Goal: Complete application form: Complete application form

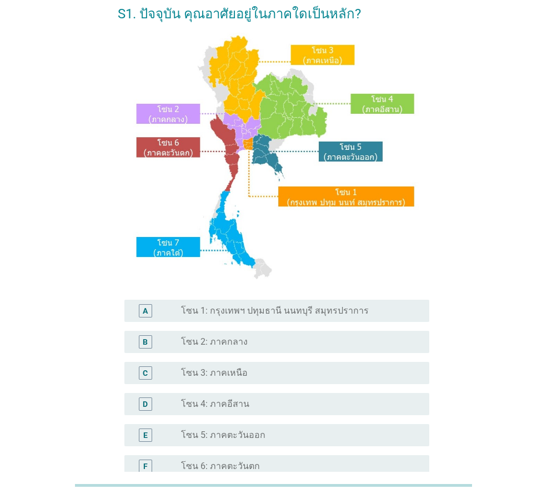
scroll to position [111, 0]
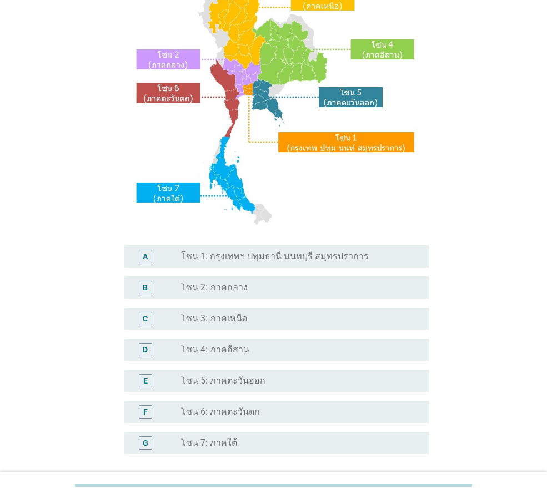
click at [245, 277] on div "B radio_button_unchecked โซน 2: ภาคกลาง" at bounding box center [276, 288] width 305 height 22
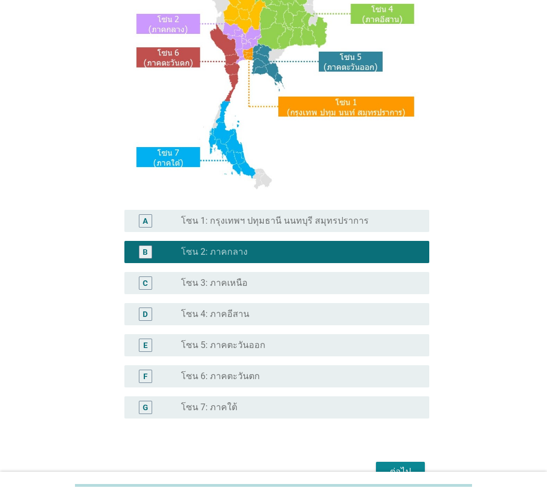
scroll to position [209, 0]
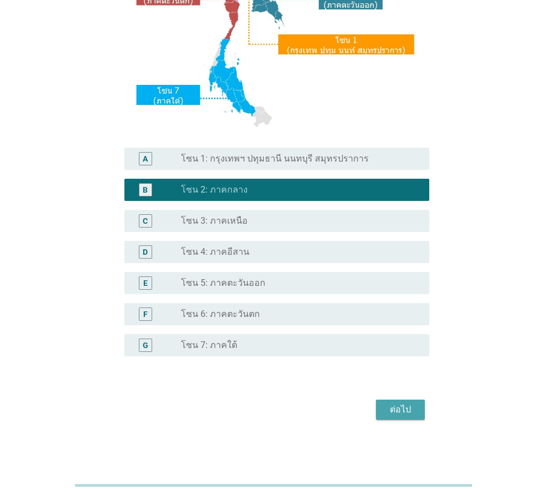
click at [406, 412] on div "ต่อไป" at bounding box center [400, 409] width 31 height 13
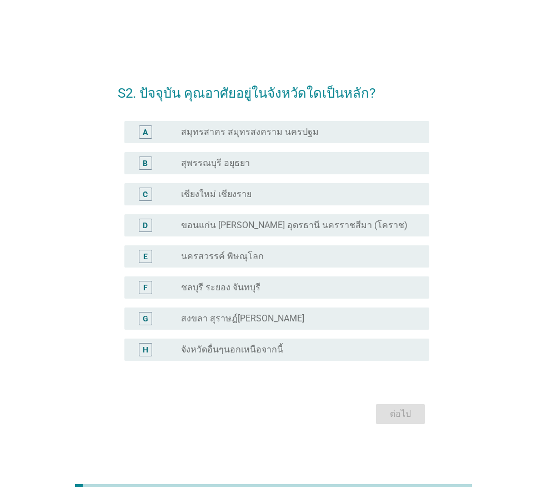
click at [248, 353] on label "จังหวัดอื่นๆนอกเหนือจากนี้" at bounding box center [232, 349] width 102 height 11
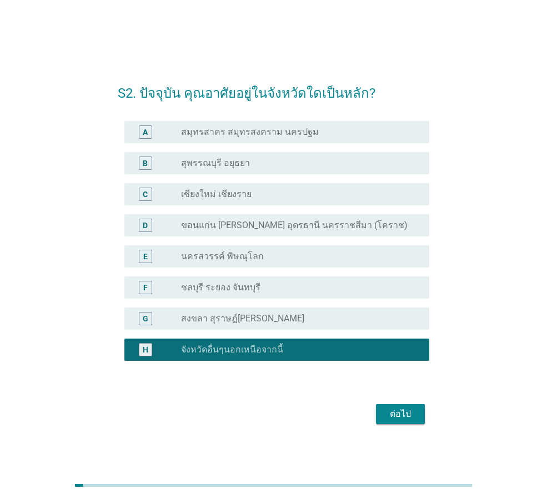
click at [399, 410] on div "ต่อไป" at bounding box center [400, 414] width 31 height 13
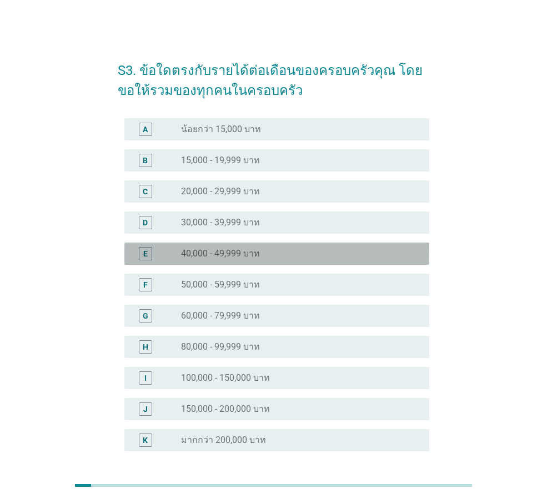
click at [244, 258] on label "40,000 - 49,999 บาท" at bounding box center [220, 253] width 79 height 11
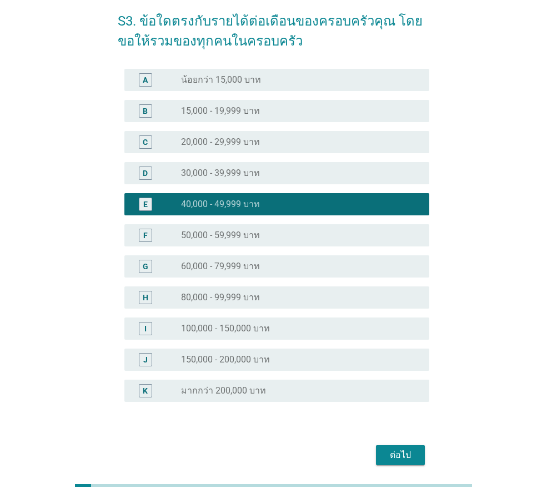
scroll to position [95, 0]
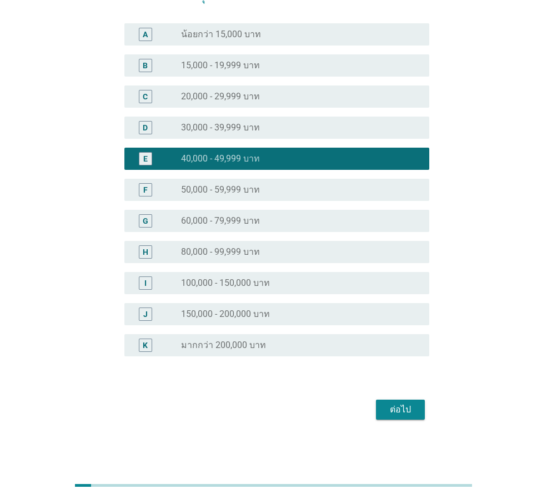
click at [386, 408] on div "ต่อไป" at bounding box center [400, 409] width 31 height 13
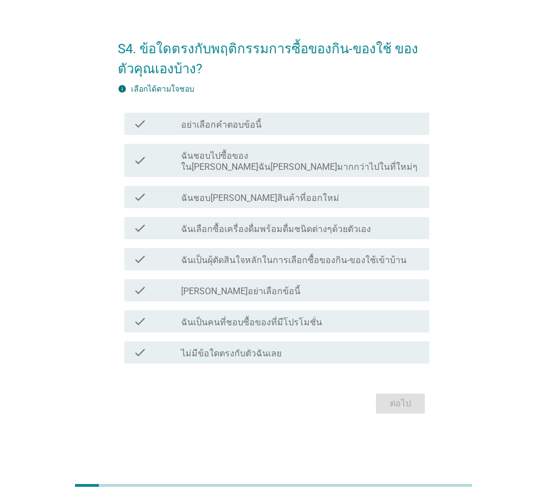
scroll to position [0, 0]
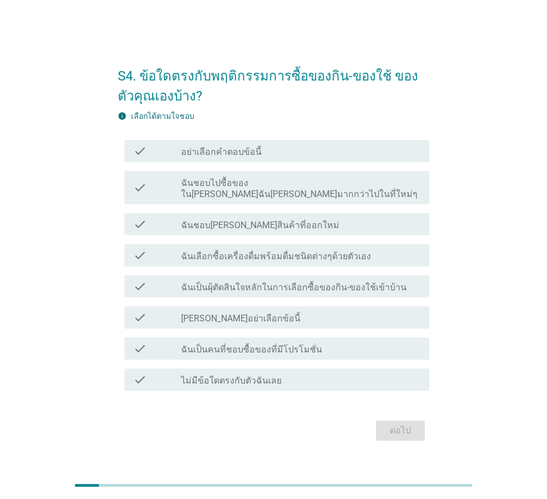
click at [265, 350] on div "check check_box_outline_blank ฉันเป็นคนที่ชอบซื้อของที่มีโปรโมชั่น" at bounding box center [276, 349] width 305 height 22
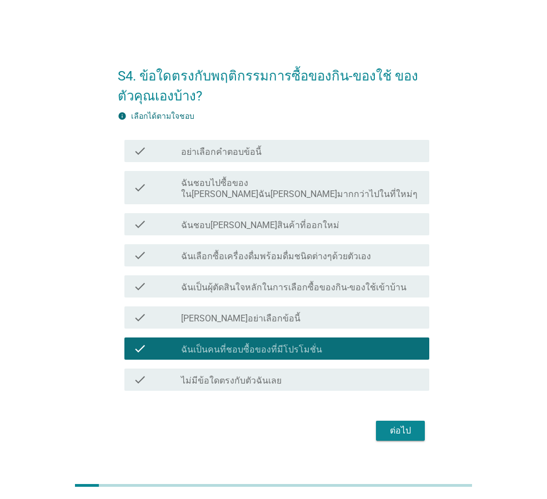
click at [403, 426] on div "ต่อไป" at bounding box center [400, 430] width 31 height 13
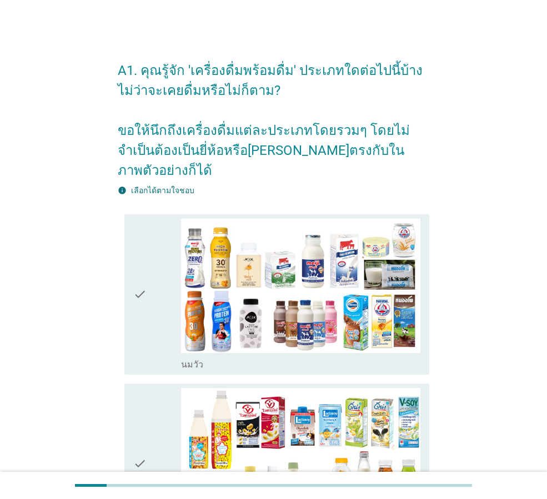
scroll to position [56, 0]
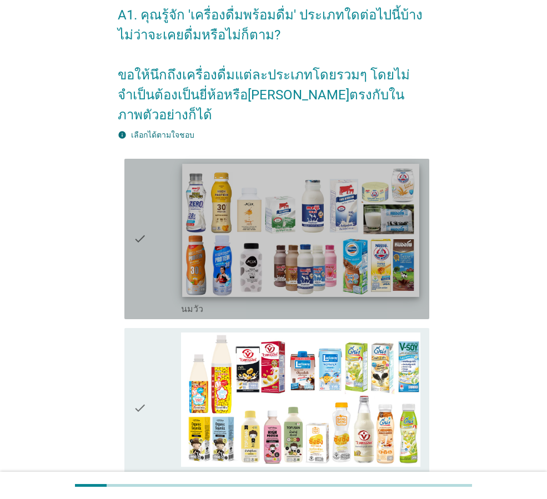
click at [366, 244] on img at bounding box center [300, 230] width 237 height 133
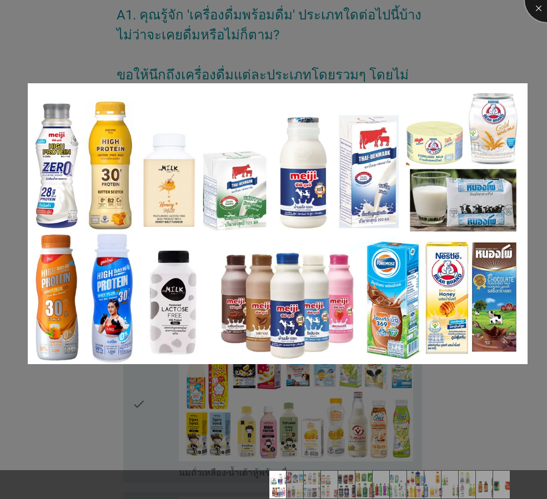
click at [539, 11] on div at bounding box center [547, 0] width 44 height 44
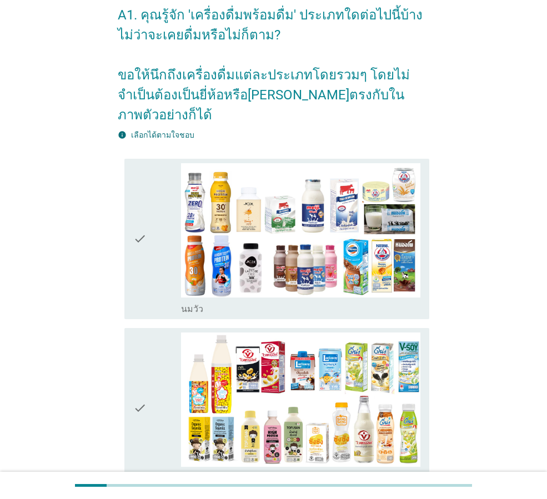
click at [138, 238] on icon "check" at bounding box center [139, 239] width 13 height 152
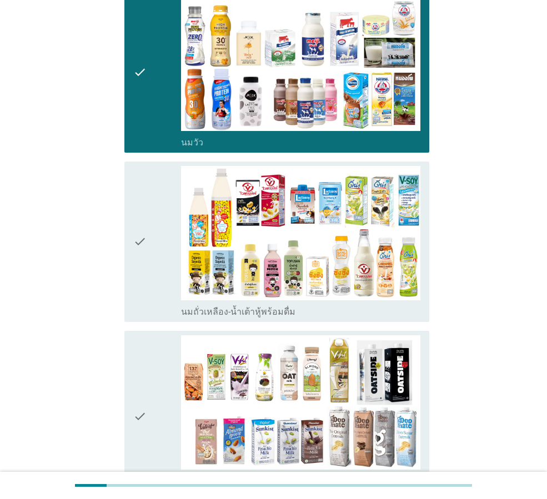
click at [149, 263] on div "check" at bounding box center [157, 242] width 48 height 152
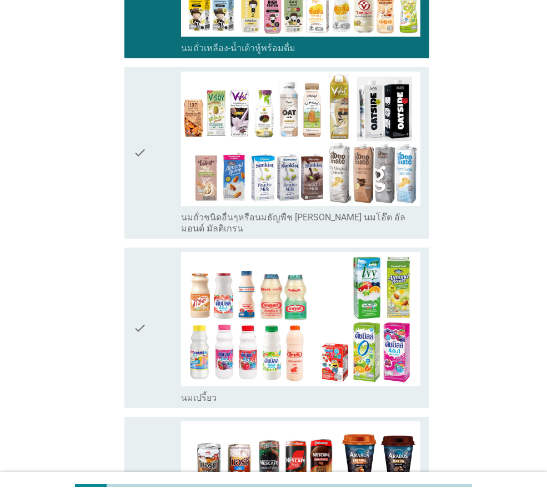
scroll to position [500, 0]
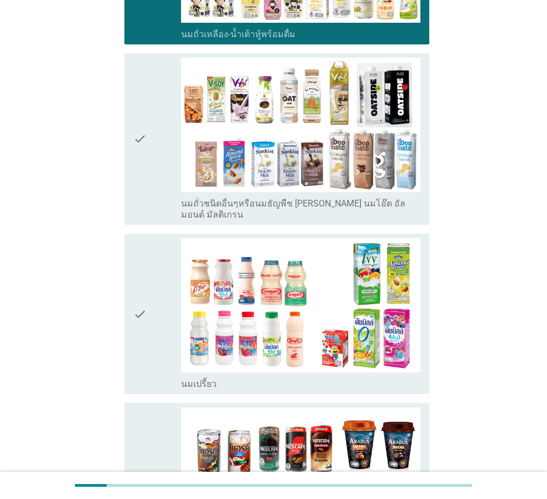
click at [144, 328] on icon "check" at bounding box center [139, 314] width 13 height 152
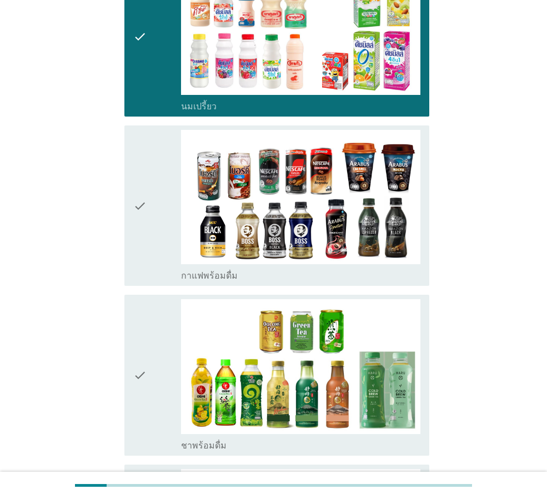
scroll to position [833, 0]
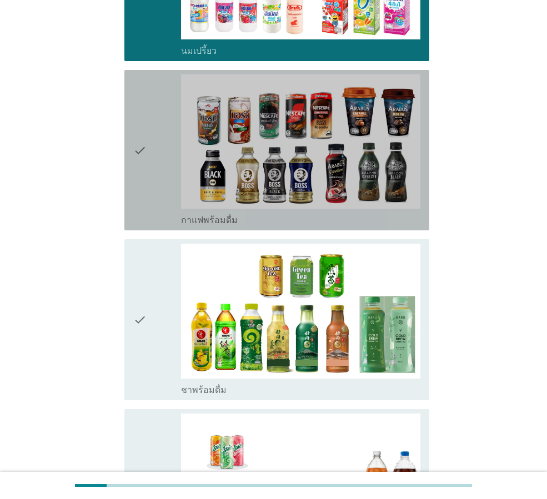
click at [148, 132] on div "check" at bounding box center [157, 150] width 48 height 152
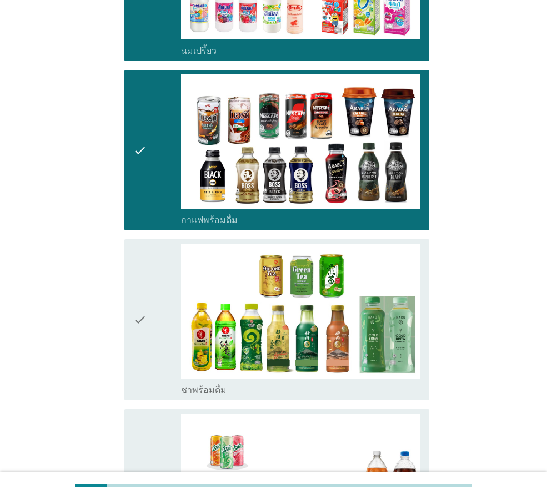
click at [137, 316] on icon "check" at bounding box center [139, 320] width 13 height 152
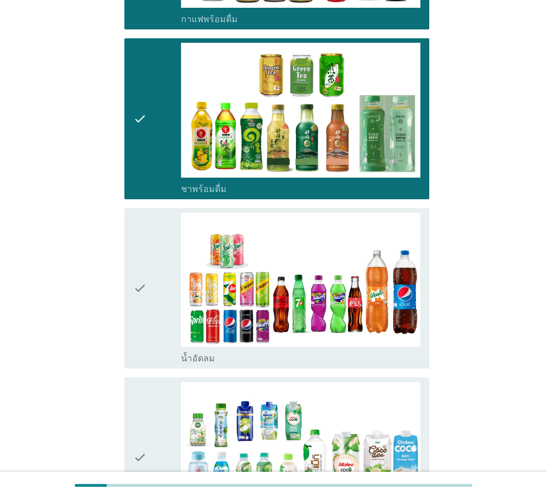
scroll to position [1055, 0]
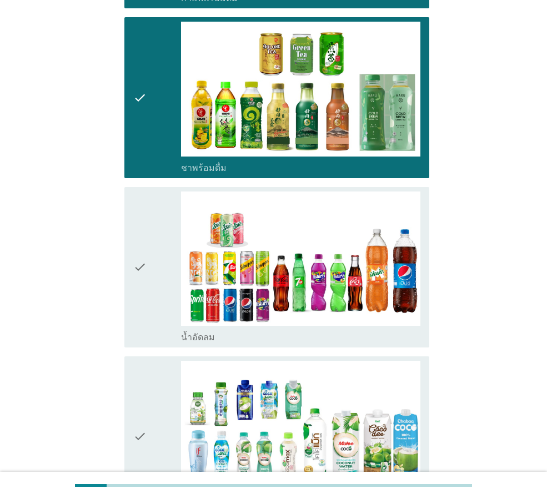
click at [134, 275] on icon "check" at bounding box center [139, 268] width 13 height 152
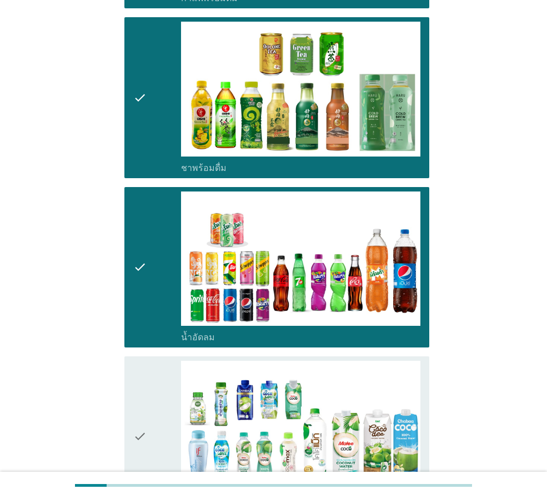
click at [171, 391] on div "check" at bounding box center [157, 437] width 48 height 152
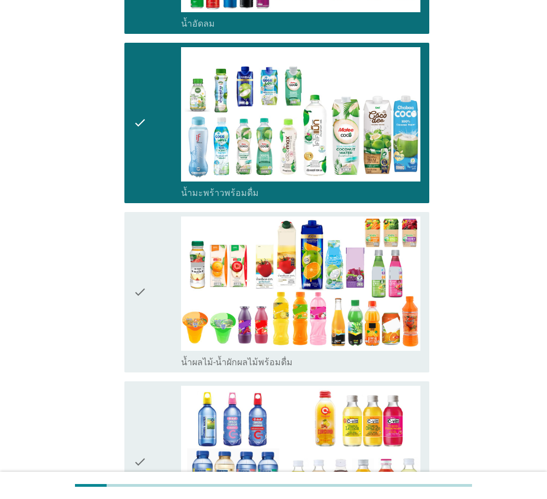
scroll to position [1389, 0]
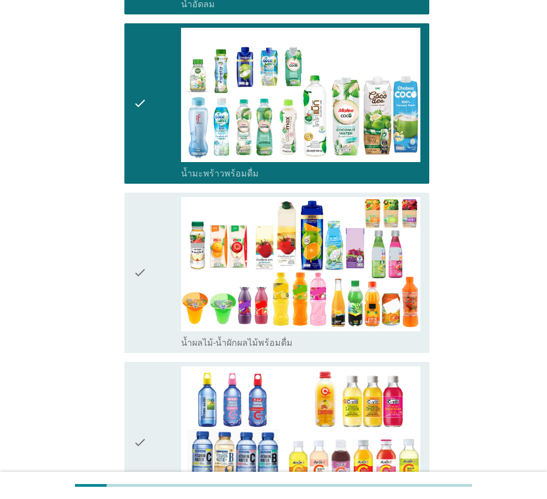
click at [136, 380] on icon "check" at bounding box center [139, 443] width 13 height 152
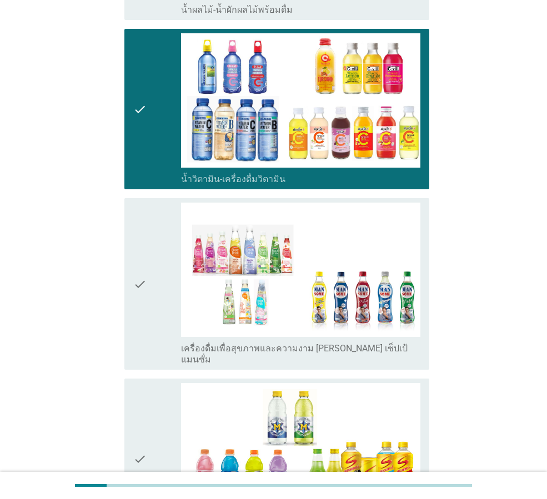
click at [138, 259] on icon "check" at bounding box center [139, 284] width 13 height 163
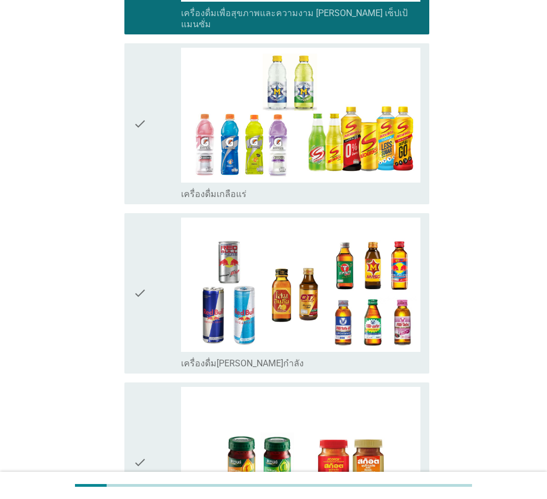
scroll to position [2111, 0]
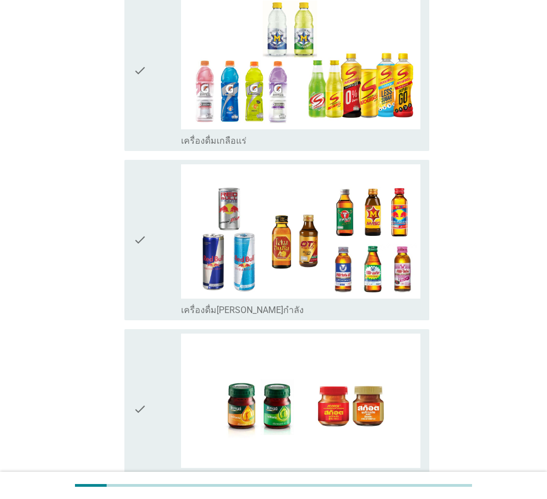
click at [140, 227] on icon "check" at bounding box center [139, 240] width 13 height 152
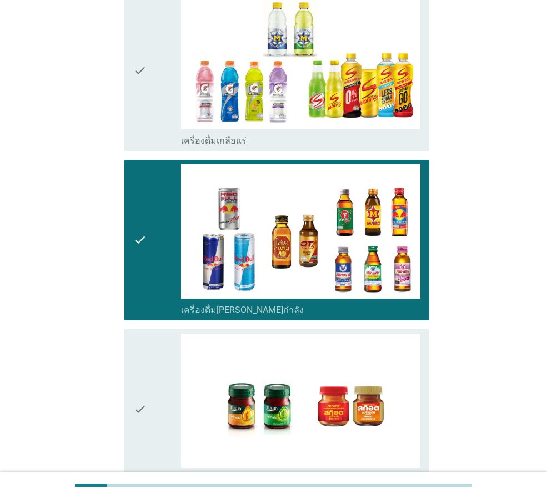
click at [128, 365] on div "check check_box_outline_blank ซุปไก่สกัด-[PERSON_NAME]สำเร็จรูป" at bounding box center [276, 409] width 305 height 161
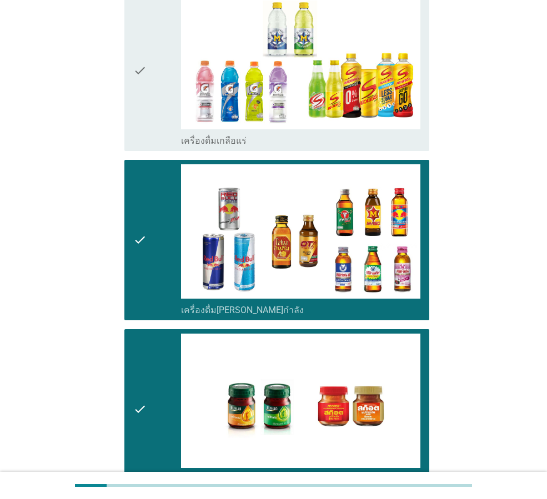
scroll to position [2219, 0]
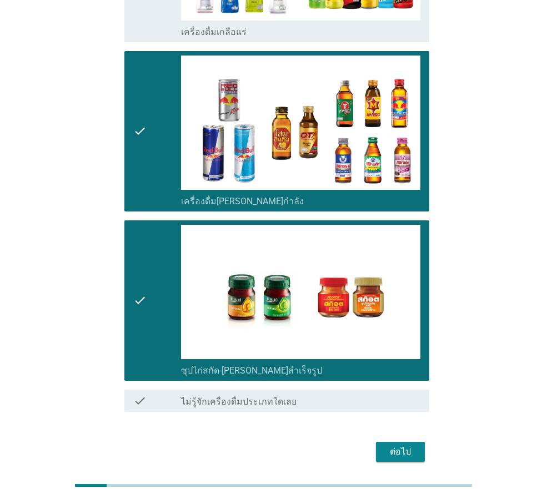
click at [388, 445] on div "ต่อไป" at bounding box center [400, 451] width 31 height 13
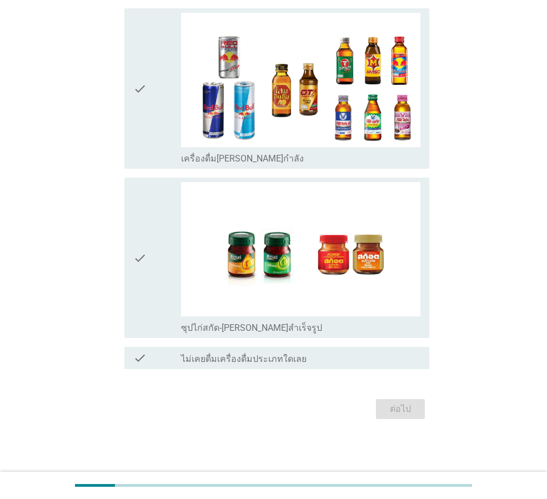
scroll to position [0, 0]
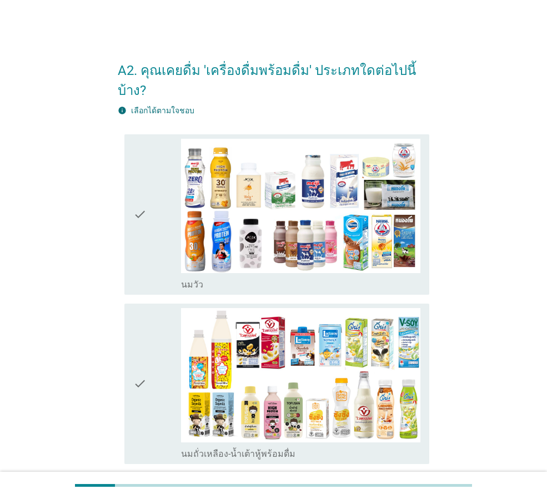
click at [138, 315] on icon "check" at bounding box center [139, 384] width 13 height 152
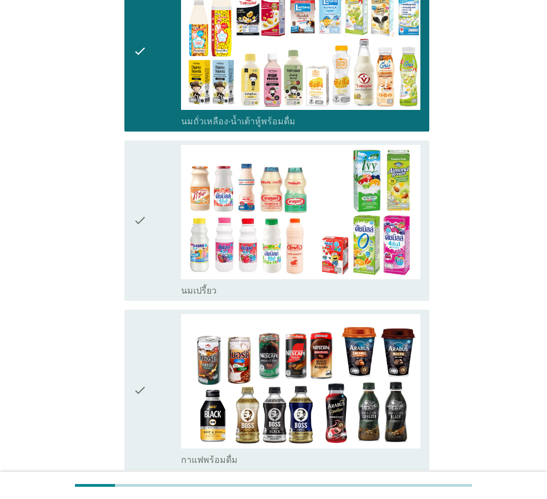
scroll to position [333, 0]
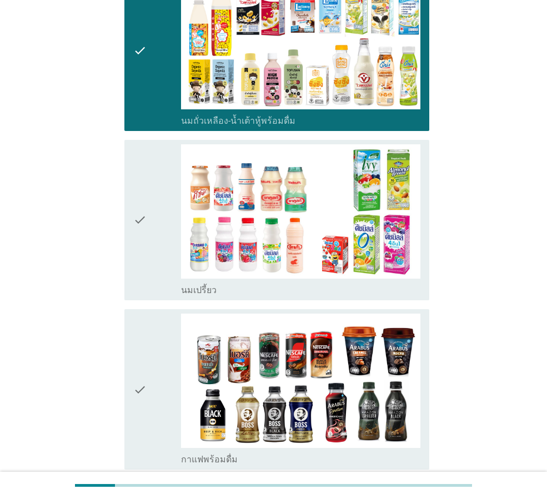
click at [119, 186] on div "check check_box_outline_blank นมเปรี้ยว" at bounding box center [274, 220] width 312 height 169
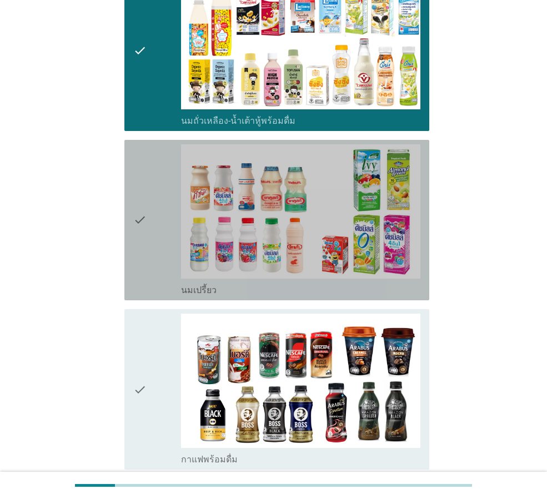
click at [147, 173] on div "check" at bounding box center [157, 220] width 48 height 152
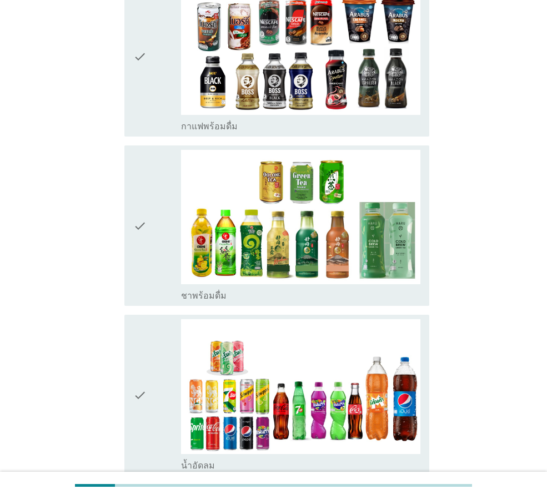
click at [154, 221] on div "check" at bounding box center [157, 226] width 48 height 152
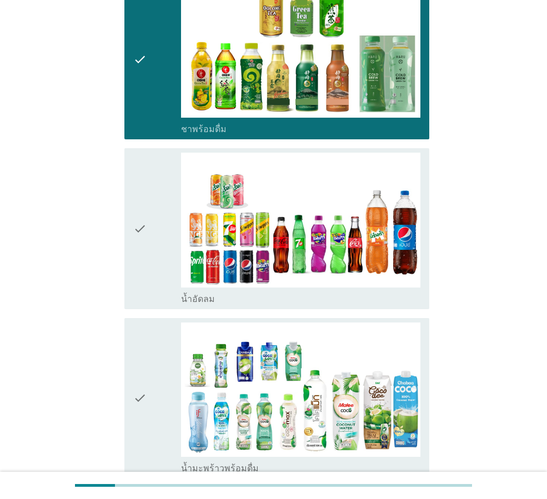
click at [152, 249] on div "check" at bounding box center [157, 229] width 48 height 152
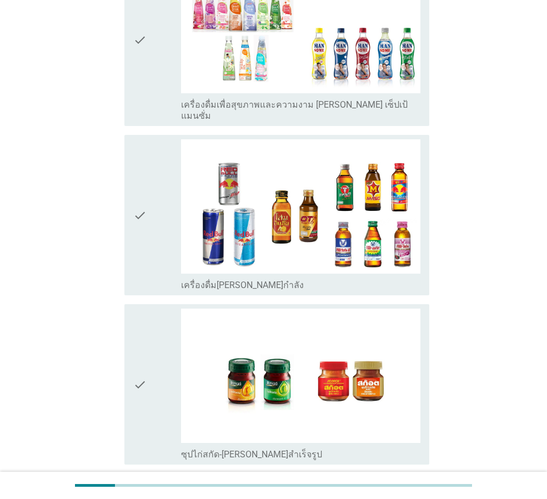
scroll to position [1555, 0]
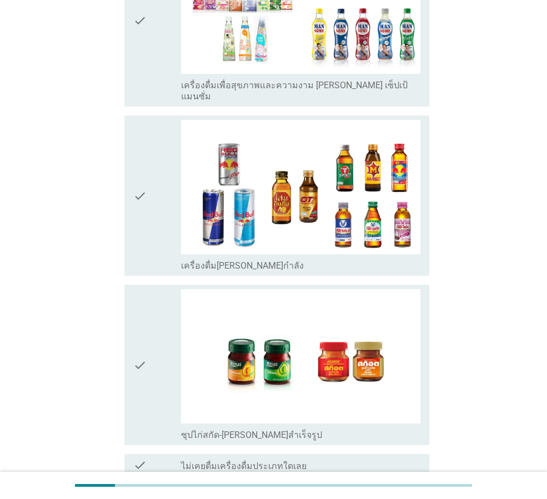
click at [140, 198] on icon "check" at bounding box center [139, 196] width 13 height 152
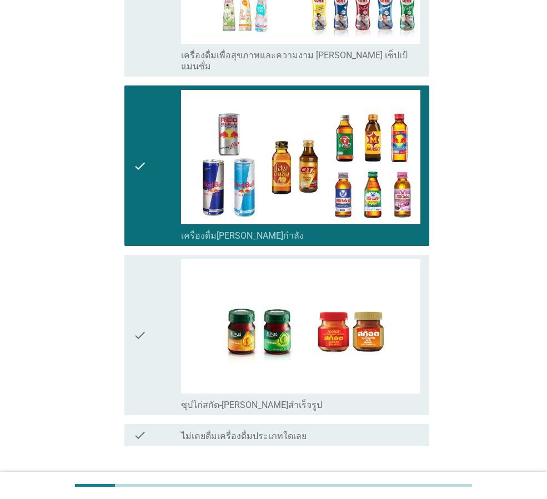
scroll to position [1631, 0]
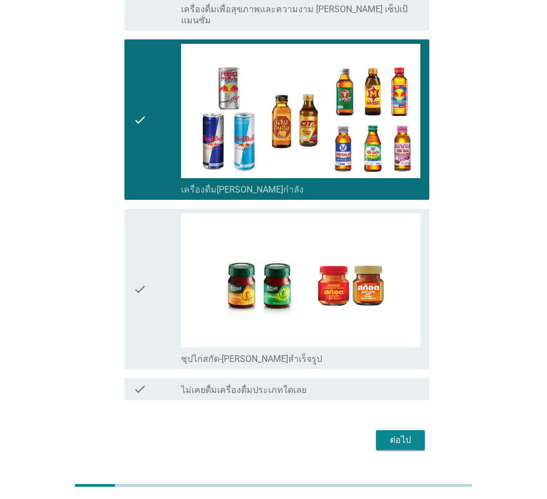
click at [411, 434] on div "ต่อไป" at bounding box center [400, 440] width 31 height 13
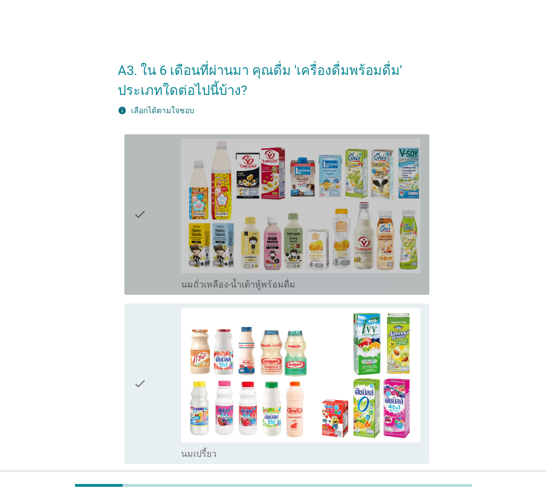
click at [137, 226] on icon "check" at bounding box center [139, 215] width 13 height 152
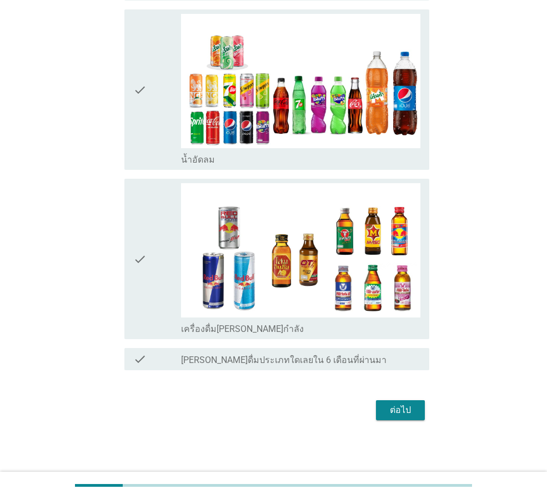
scroll to position [634, 0]
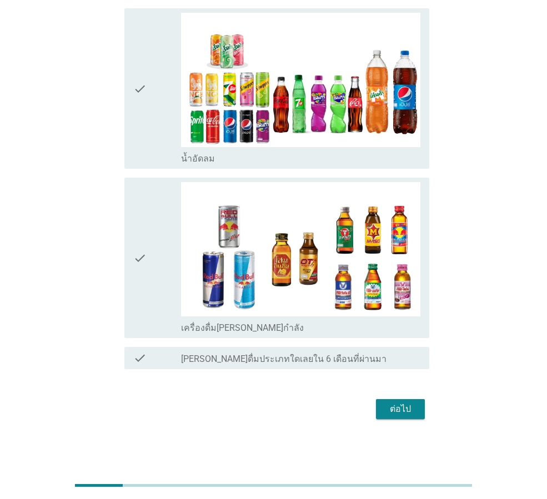
click at [399, 408] on div "ต่อไป" at bounding box center [400, 409] width 31 height 13
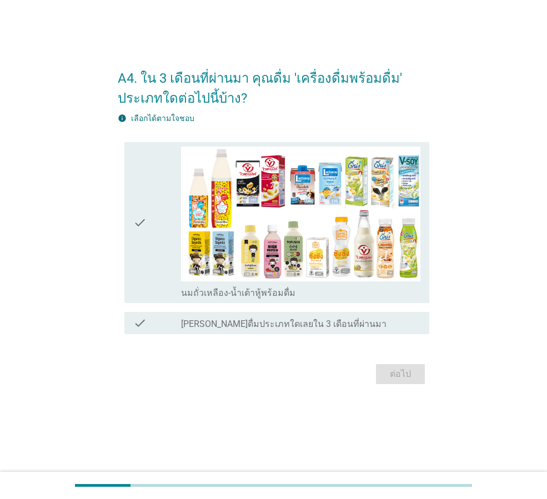
scroll to position [0, 0]
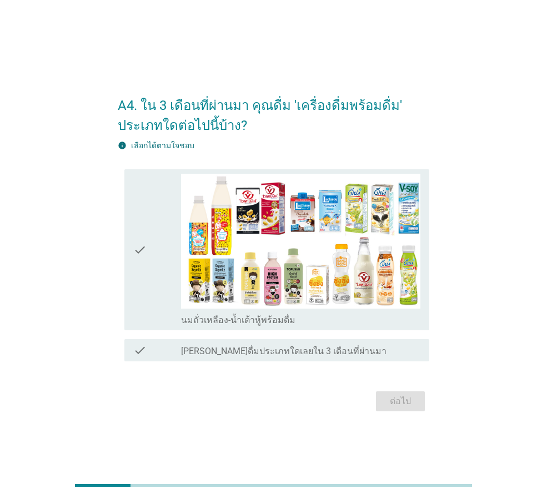
click at [146, 282] on icon "check" at bounding box center [139, 250] width 13 height 152
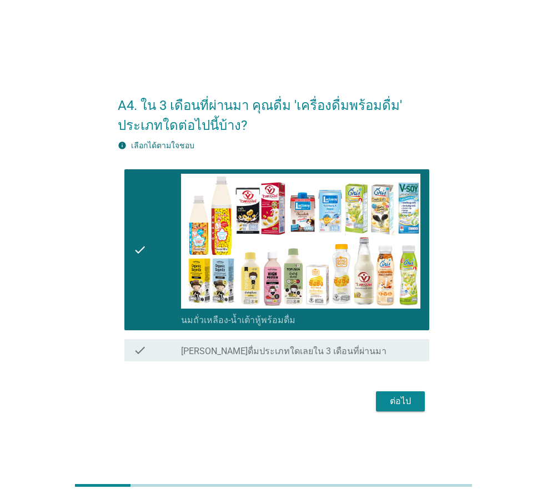
click at [405, 404] on div "ต่อไป" at bounding box center [400, 401] width 31 height 13
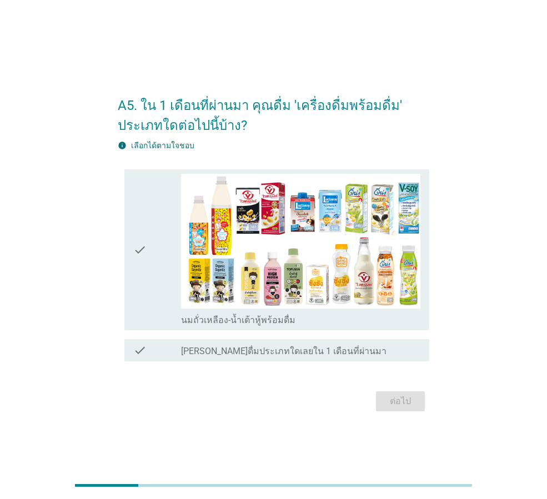
click at [162, 284] on div "check" at bounding box center [157, 250] width 48 height 152
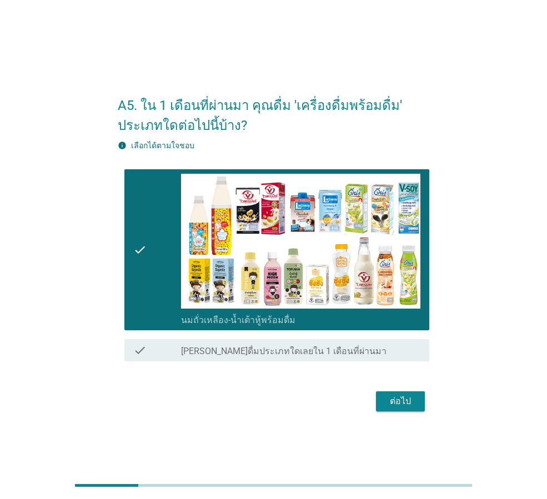
click at [402, 401] on div "ต่อไป" at bounding box center [400, 401] width 31 height 13
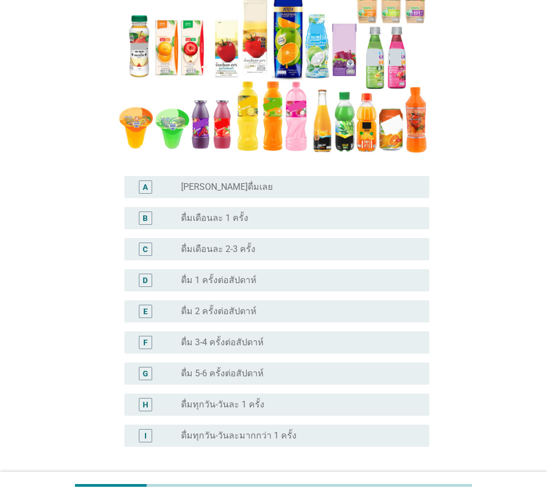
scroll to position [222, 0]
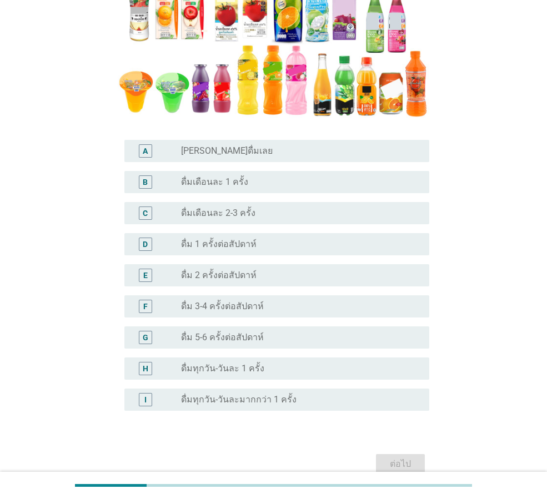
click at [219, 146] on label "[PERSON_NAME]ดื่มเลย" at bounding box center [227, 151] width 92 height 11
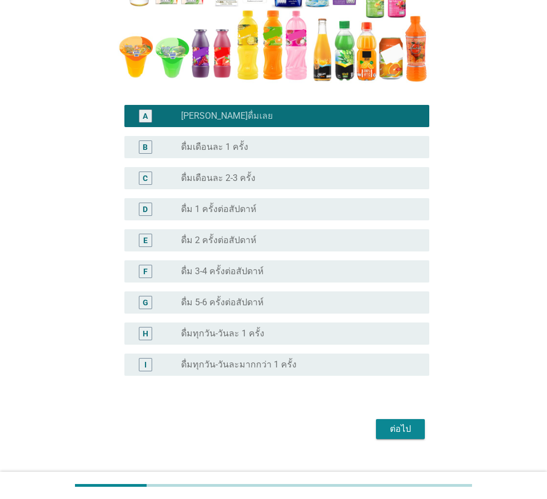
scroll to position [277, 0]
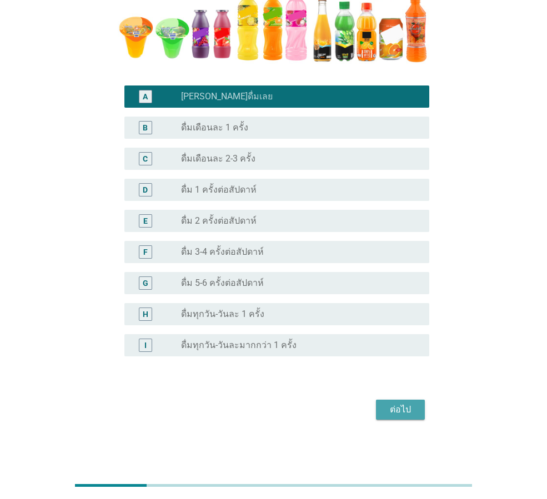
click at [406, 414] on div "ต่อไป" at bounding box center [400, 409] width 31 height 13
